Goal: Manage account settings

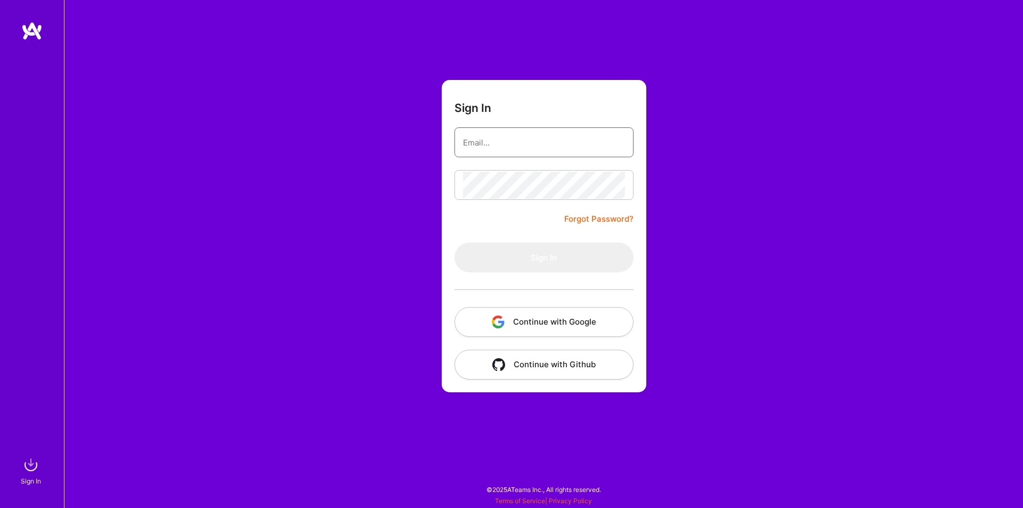
type input "[EMAIL_ADDRESS][DOMAIN_NAME]"
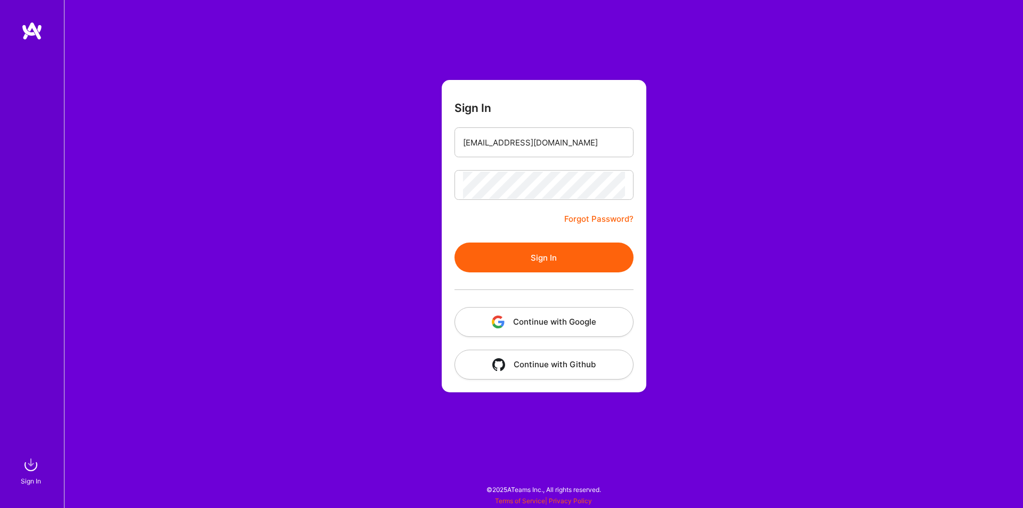
click at [564, 263] on button "Sign In" at bounding box center [543, 257] width 179 height 30
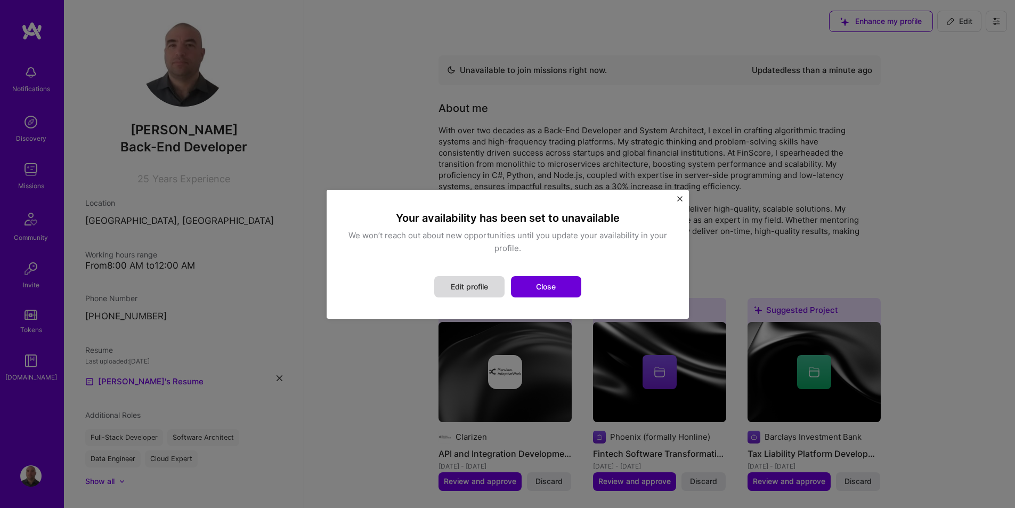
click at [462, 289] on button "Edit profile" at bounding box center [469, 286] width 70 height 21
select select "DE"
select select "Not Available"
select select "1 Month"
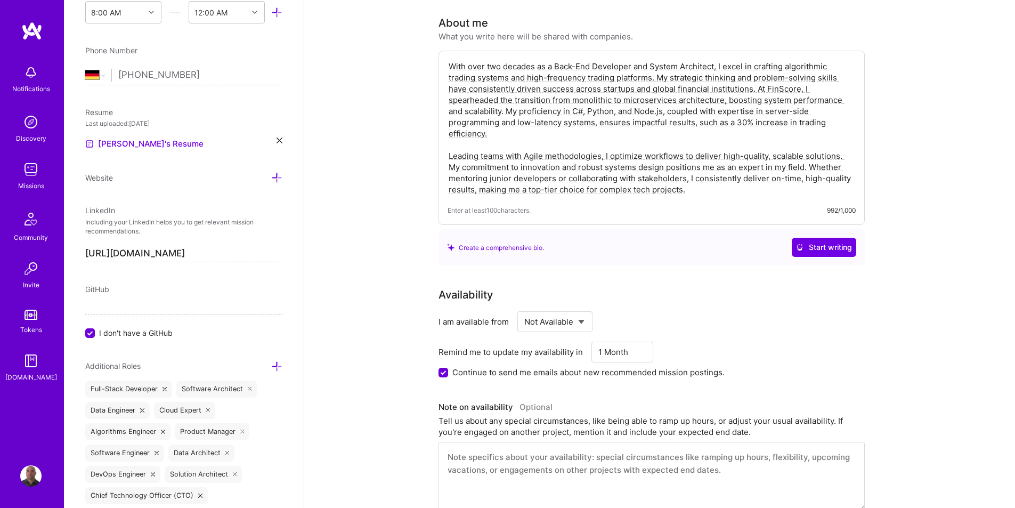
scroll to position [107, 0]
